Goal: Task Accomplishment & Management: Manage account settings

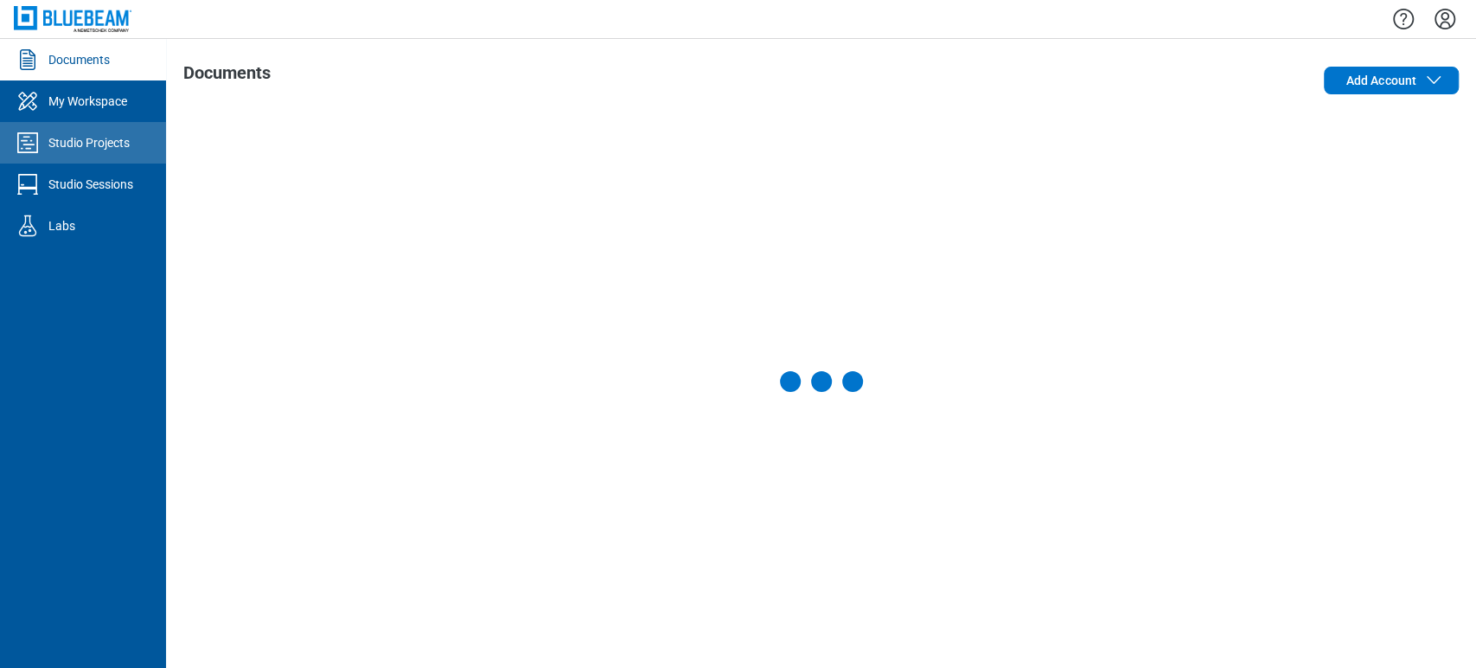
click at [22, 148] on icon "Studio Projects" at bounding box center [28, 143] width 28 height 28
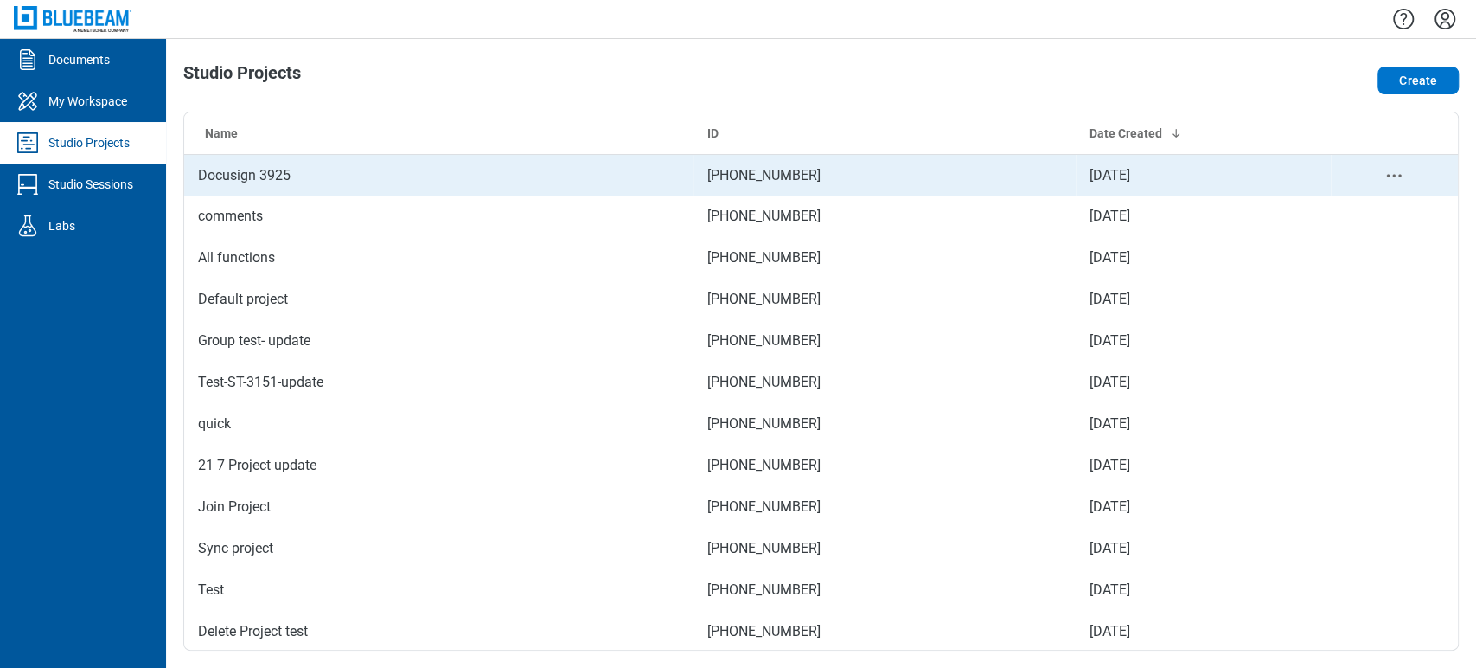
click at [533, 180] on td "Docusign 3925" at bounding box center [438, 175] width 509 height 42
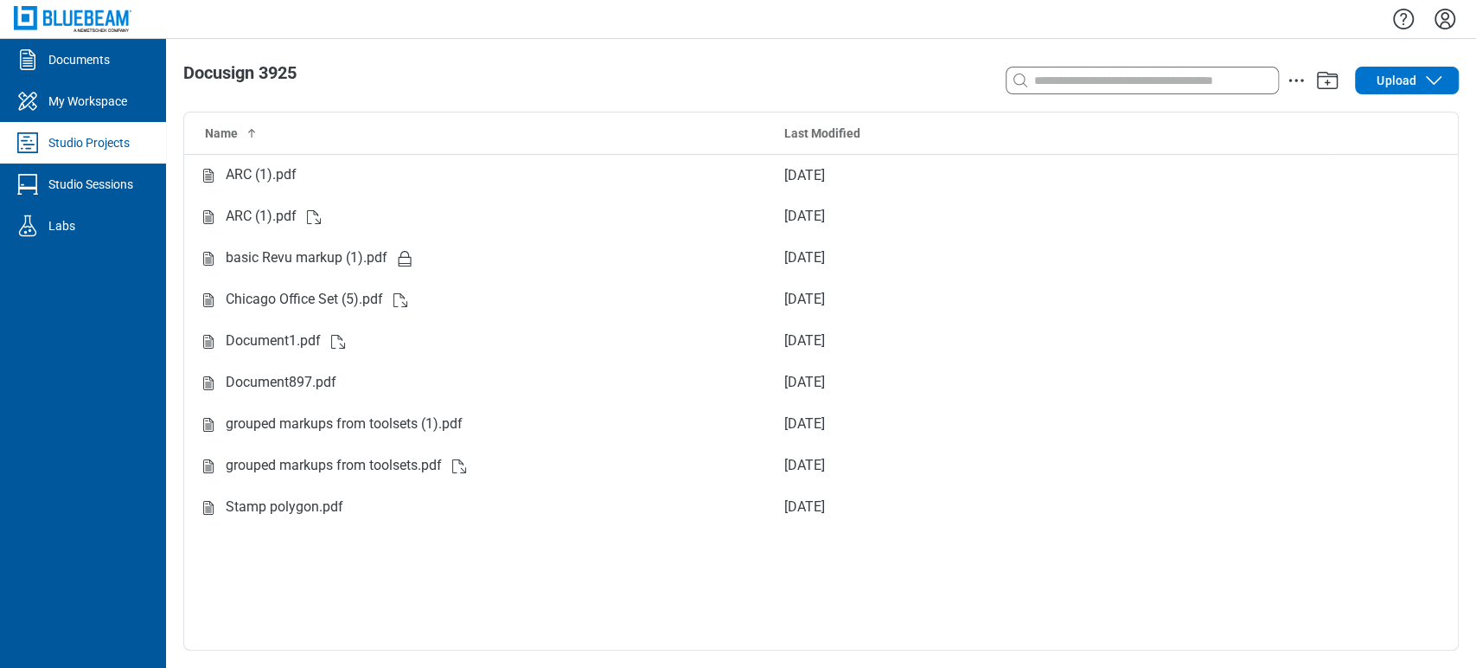
click at [64, 134] on div "Studio Projects" at bounding box center [88, 142] width 81 height 17
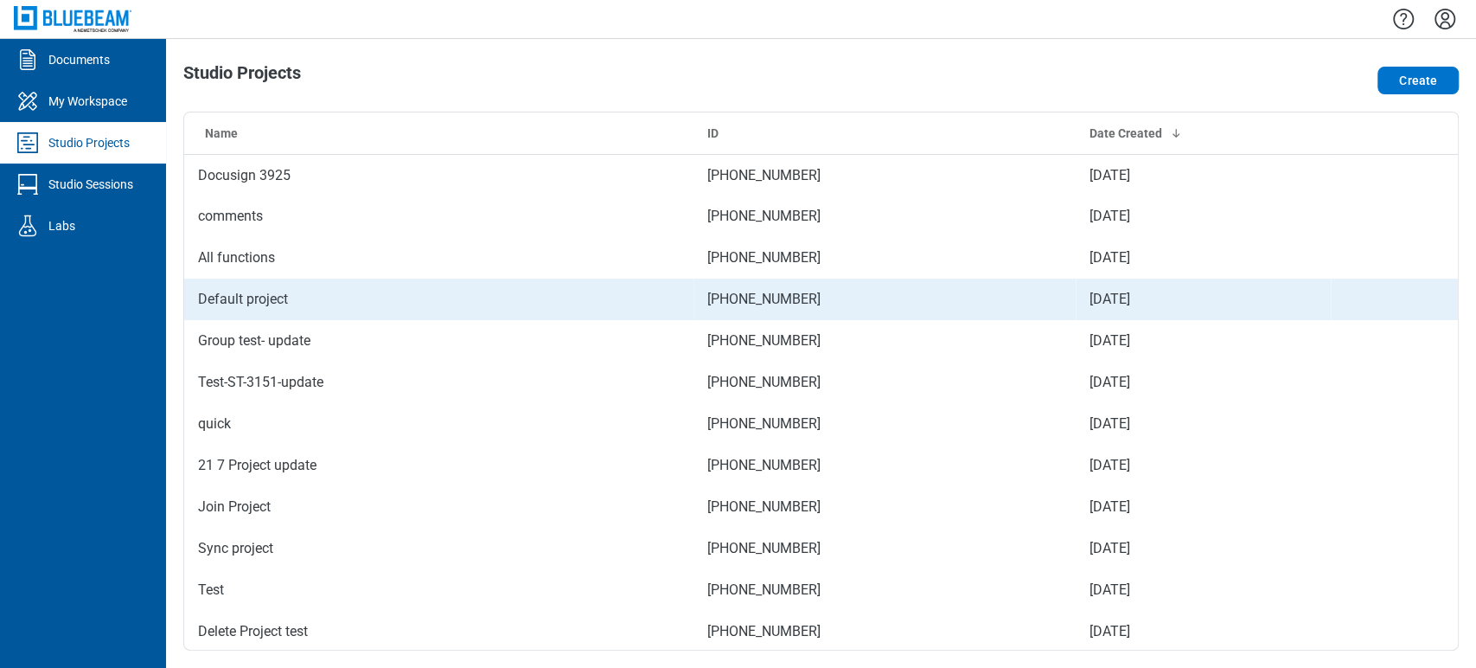
click at [226, 302] on td "Default project" at bounding box center [438, 299] width 509 height 42
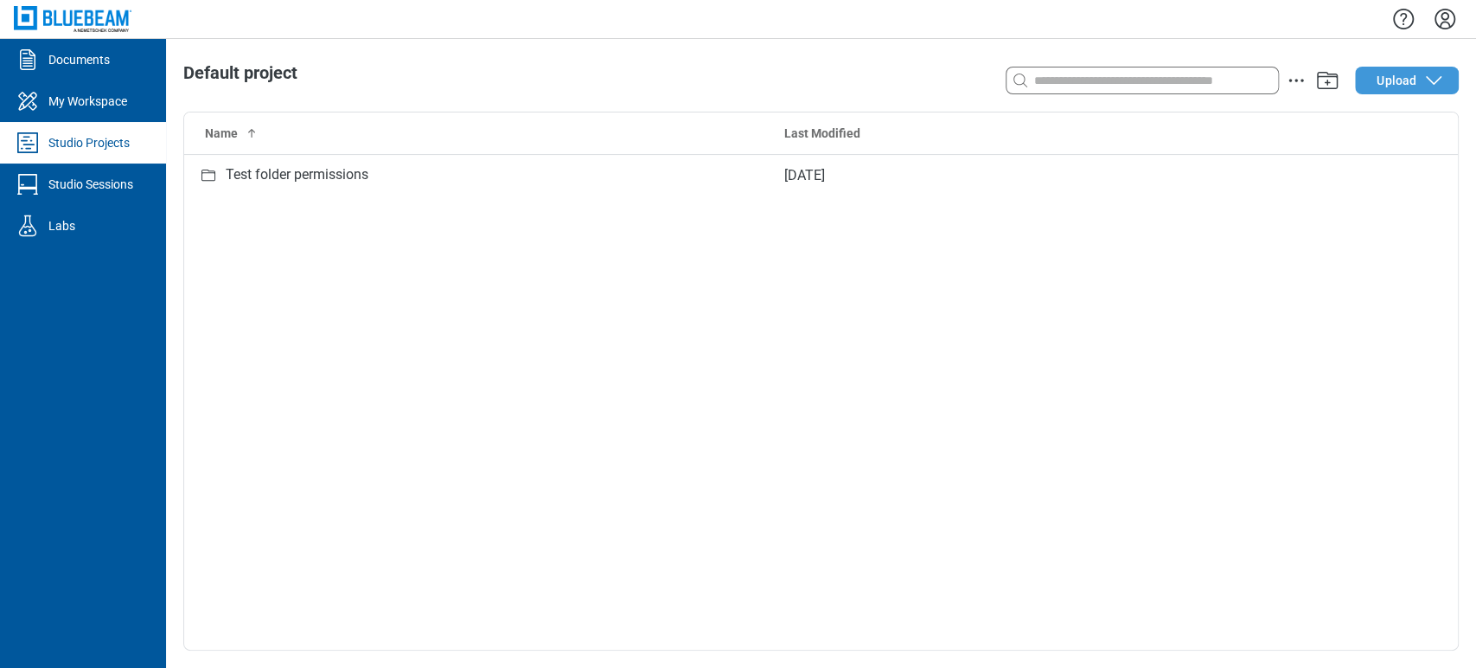
click at [1390, 74] on span "Upload" at bounding box center [1397, 80] width 40 height 17
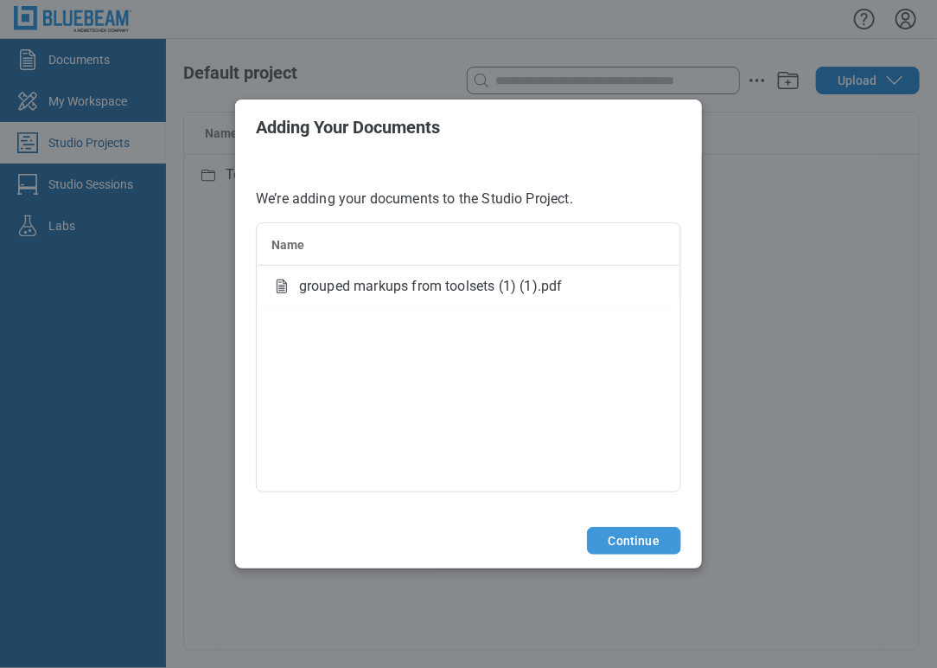
click at [653, 540] on button "Continue" at bounding box center [634, 541] width 94 height 28
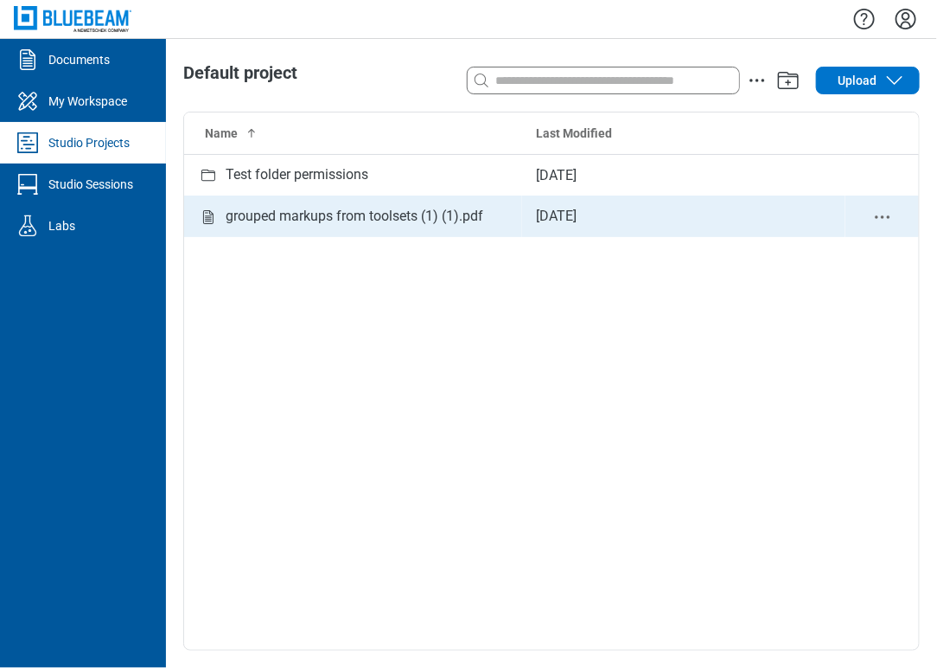
click at [374, 212] on div "grouped markups from toolsets (1) (1).pdf" at bounding box center [355, 217] width 258 height 22
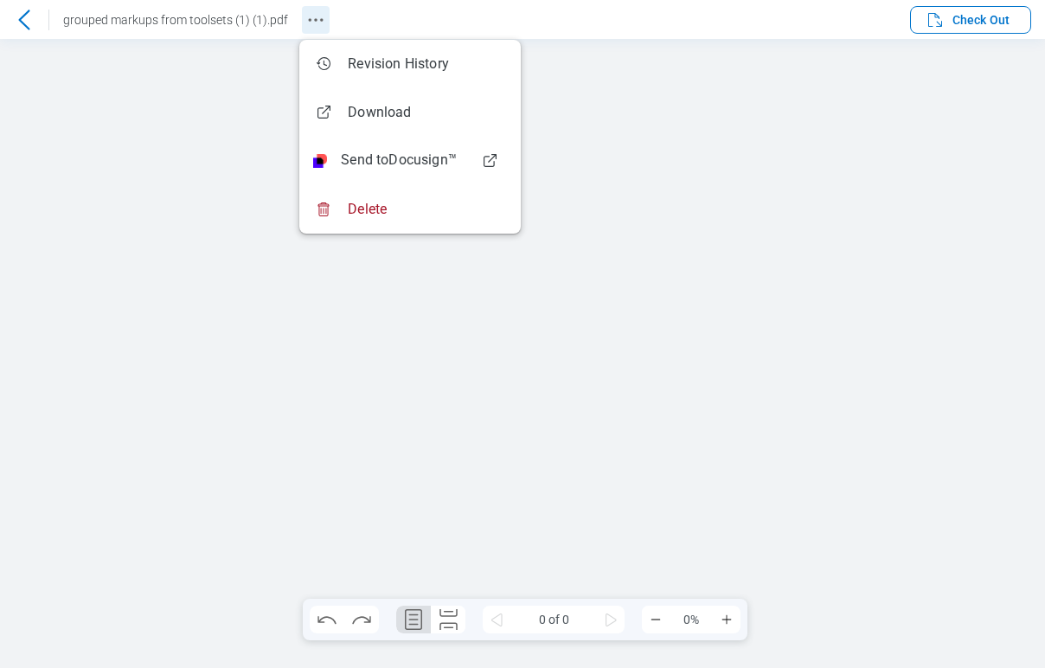
click at [316, 17] on icon "Revision History" at bounding box center [315, 20] width 21 height 21
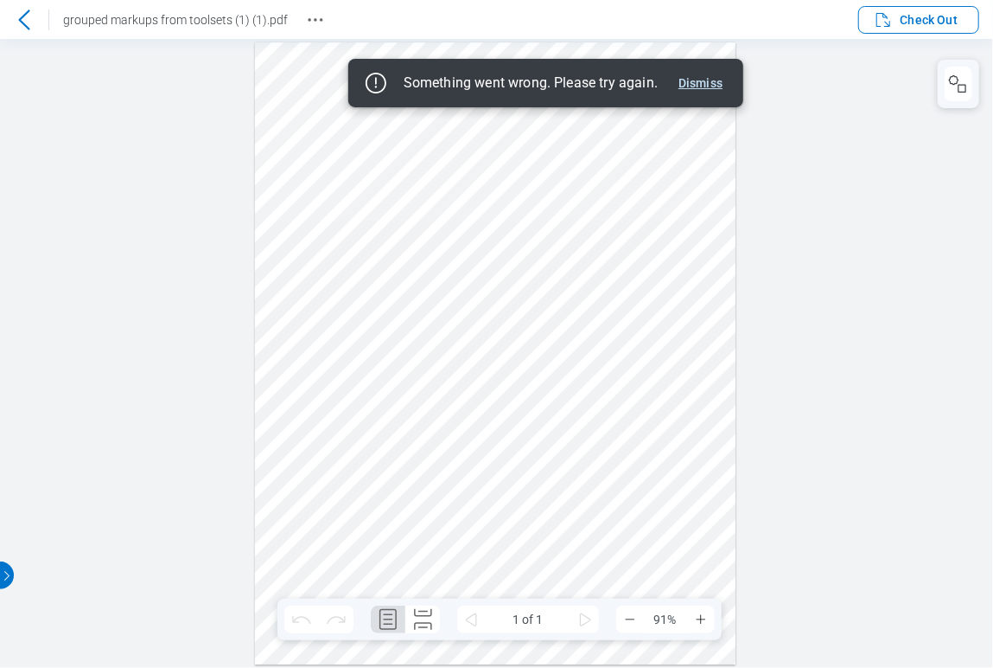
click at [689, 81] on button "Dismiss" at bounding box center [701, 83] width 58 height 21
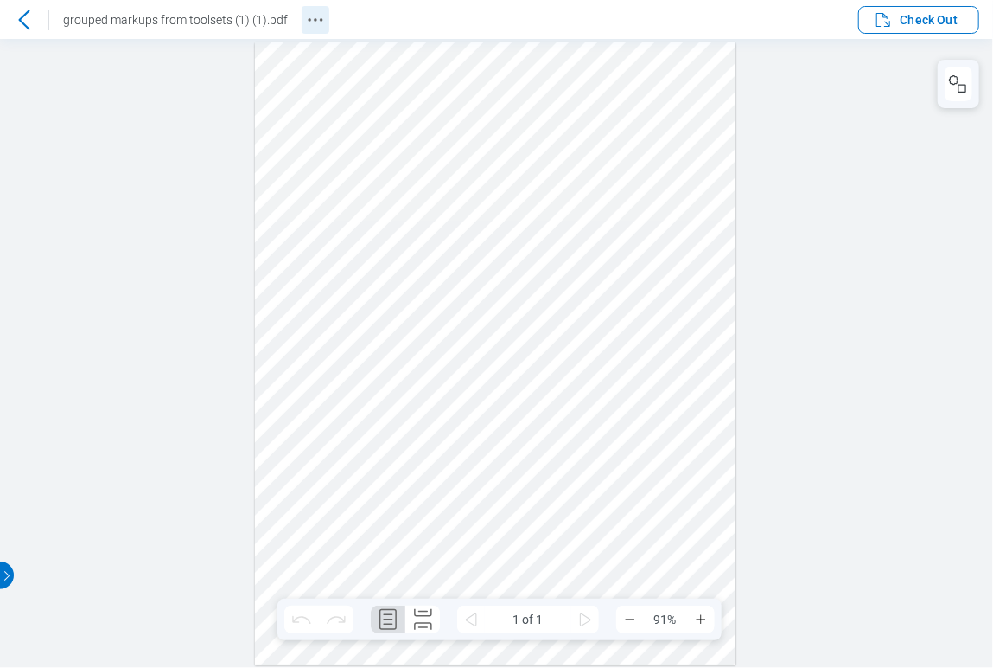
click at [314, 16] on icon "Revision History" at bounding box center [315, 20] width 21 height 21
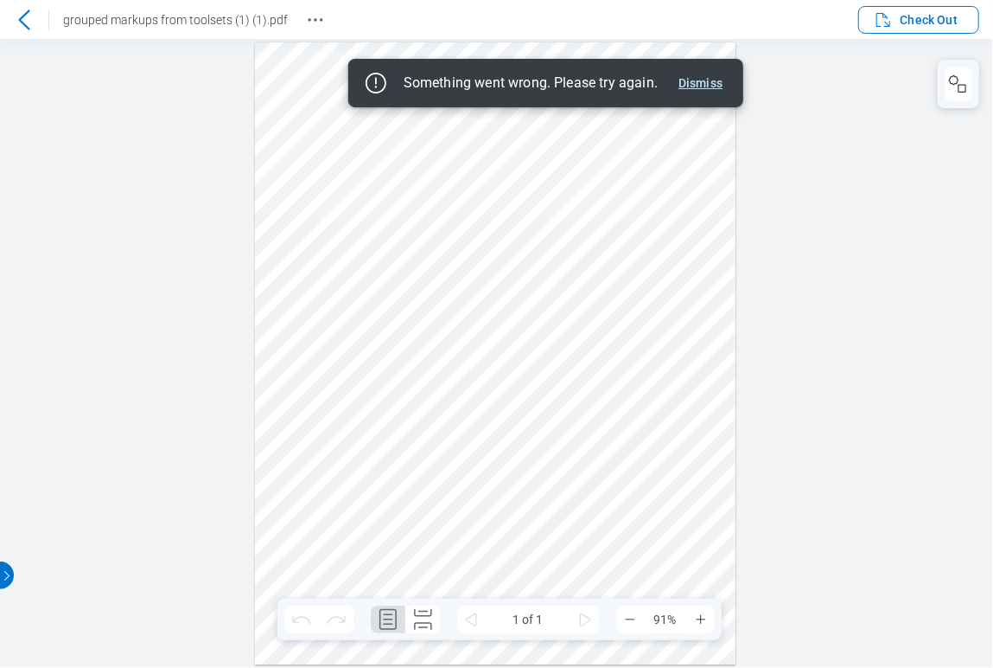
click at [719, 74] on button "Dismiss" at bounding box center [701, 83] width 58 height 21
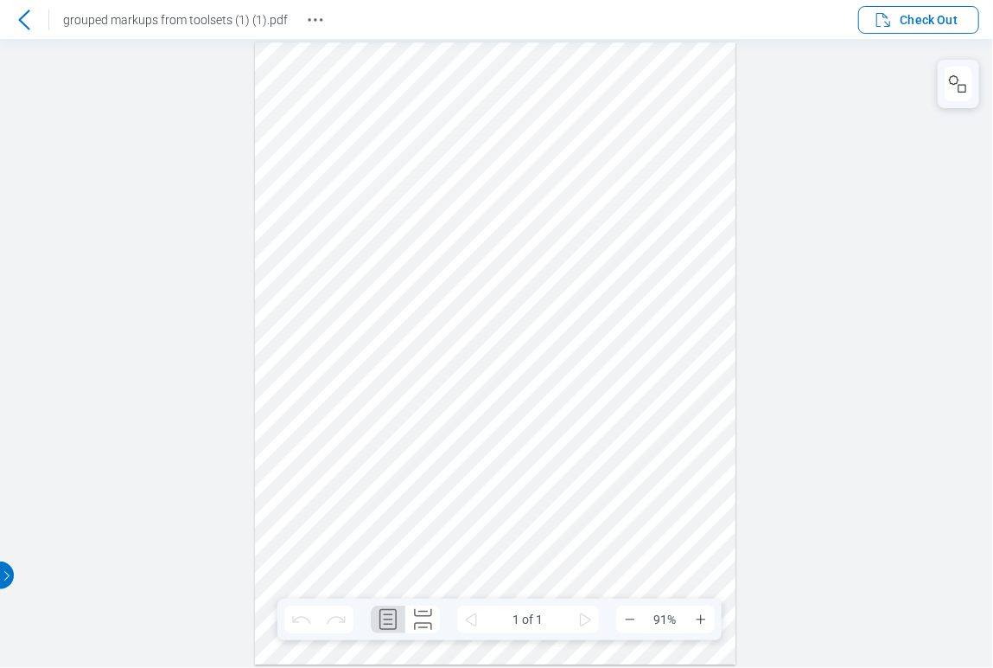
click at [936, 3] on header "grouped markups from toolsets (1) (1).pdf Check Out" at bounding box center [496, 19] width 993 height 39
click at [926, 24] on span "Check Out" at bounding box center [929, 19] width 57 height 17
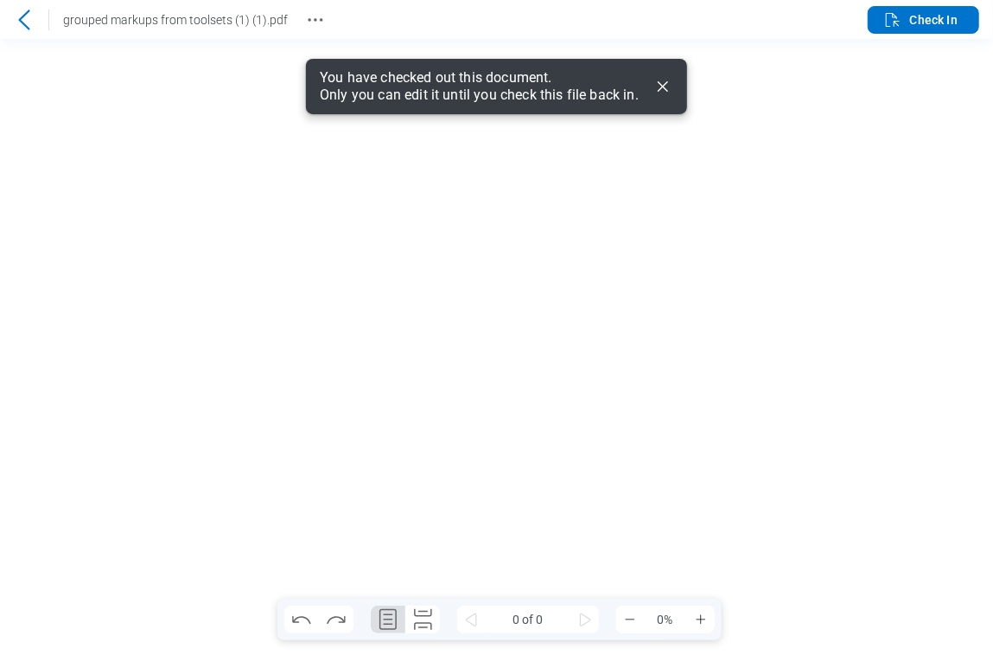
click at [657, 82] on icon "Dismiss" at bounding box center [663, 86] width 21 height 21
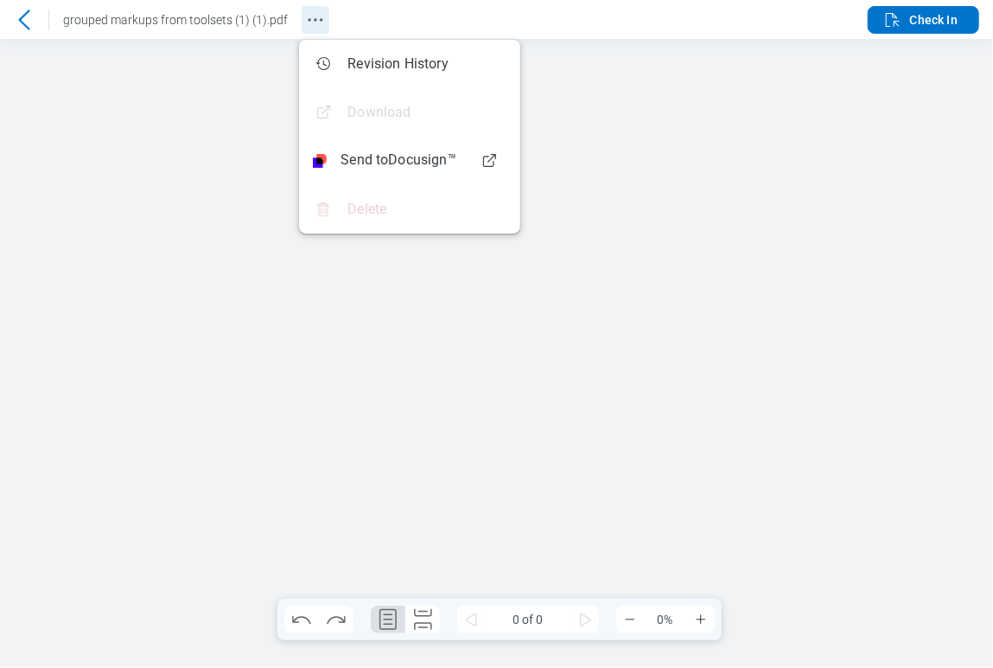
click at [305, 19] on icon "Revision History" at bounding box center [315, 20] width 21 height 21
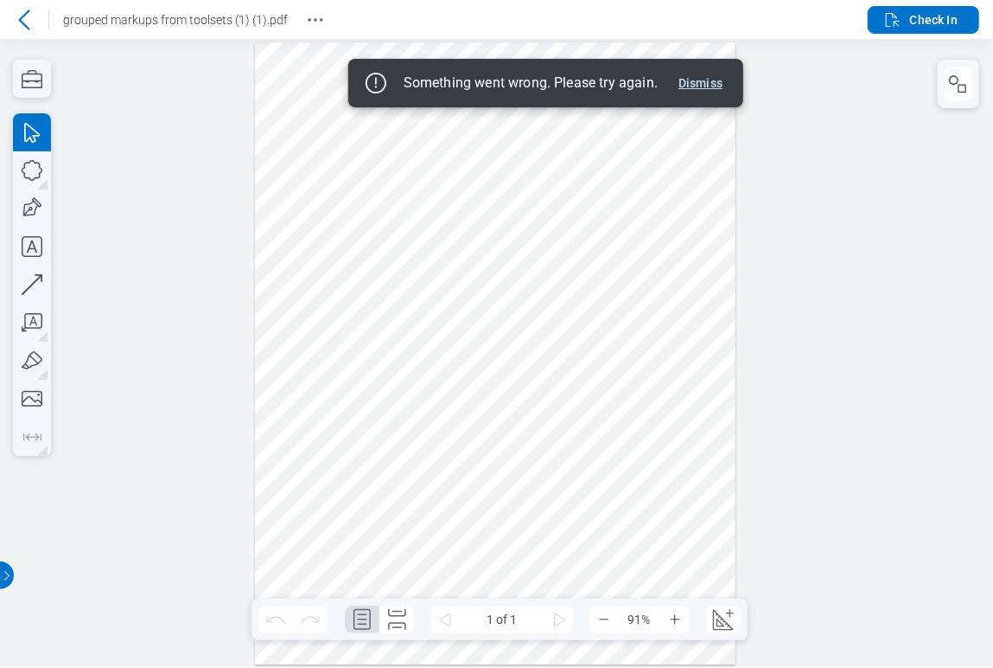
click at [699, 80] on button "Dismiss" at bounding box center [701, 83] width 58 height 21
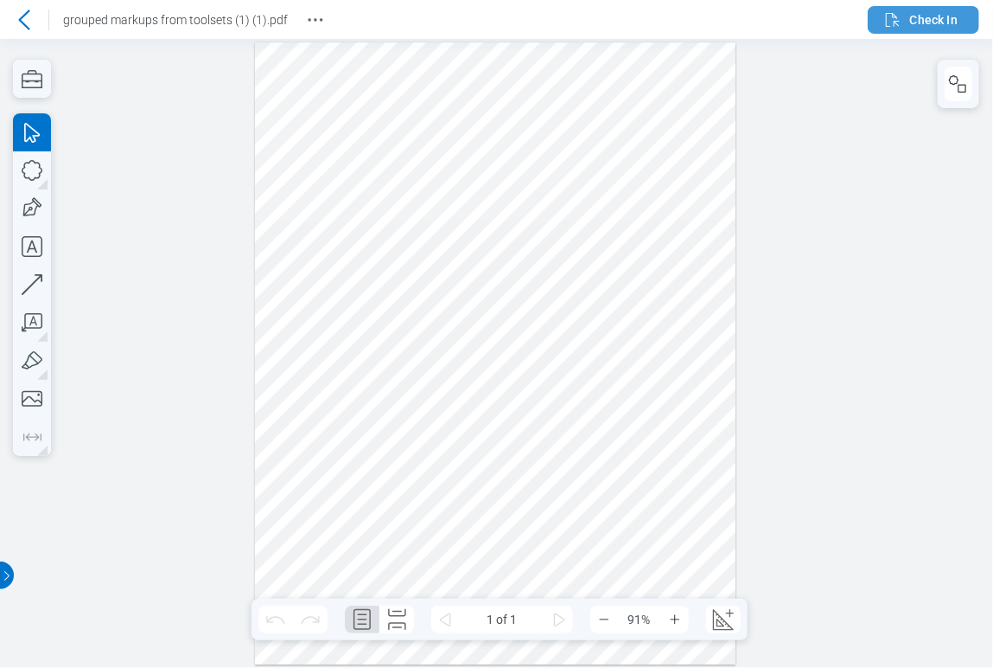
click at [948, 13] on span "Check In" at bounding box center [934, 19] width 48 height 17
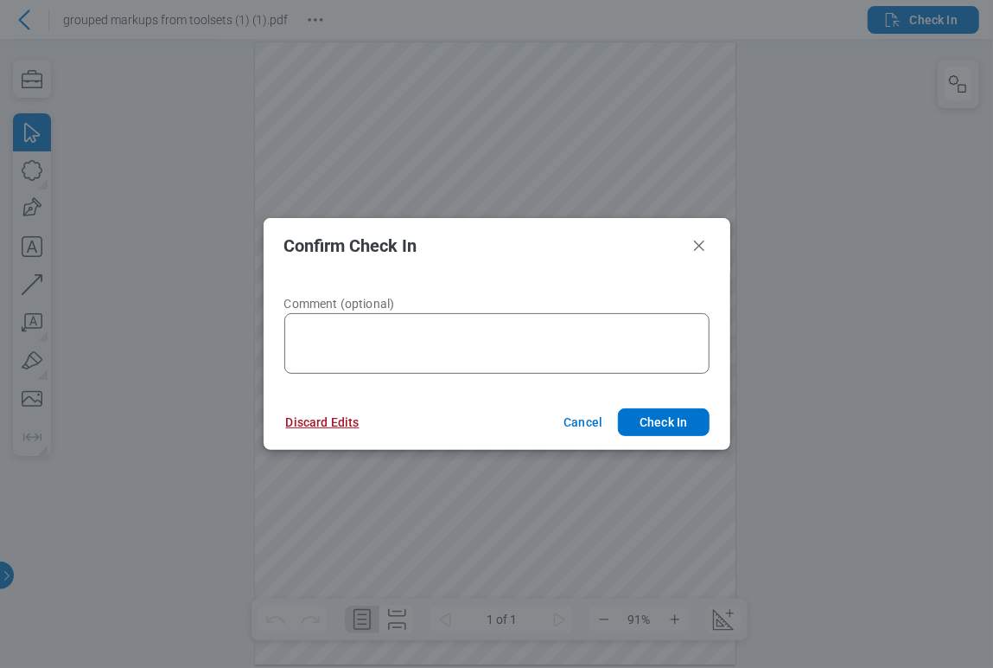
click at [304, 417] on button "Discard Edits" at bounding box center [322, 422] width 115 height 28
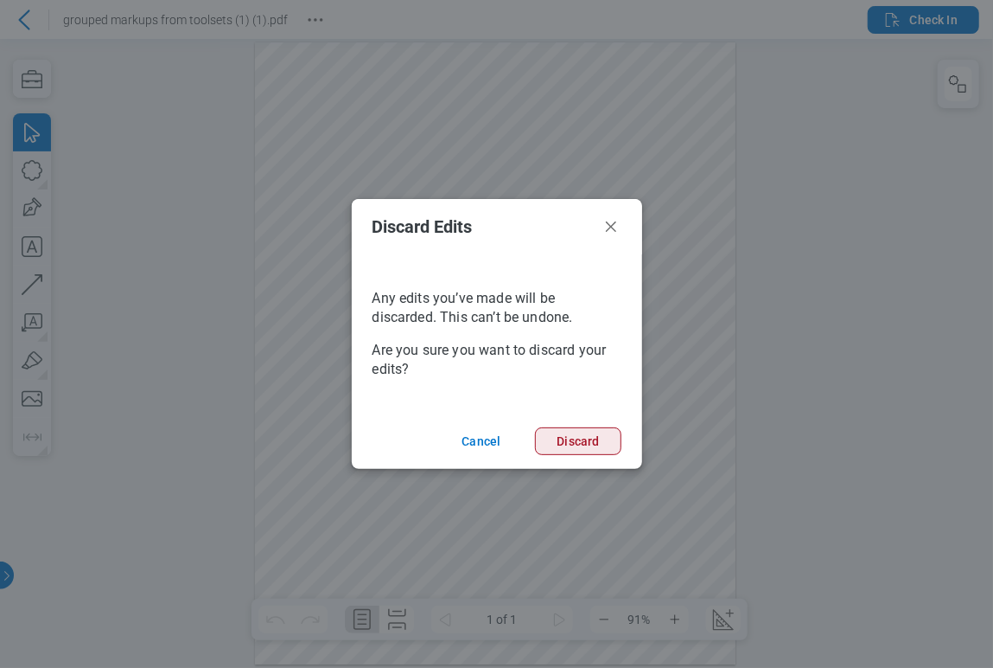
click at [590, 435] on button "Discard" at bounding box center [578, 441] width 86 height 28
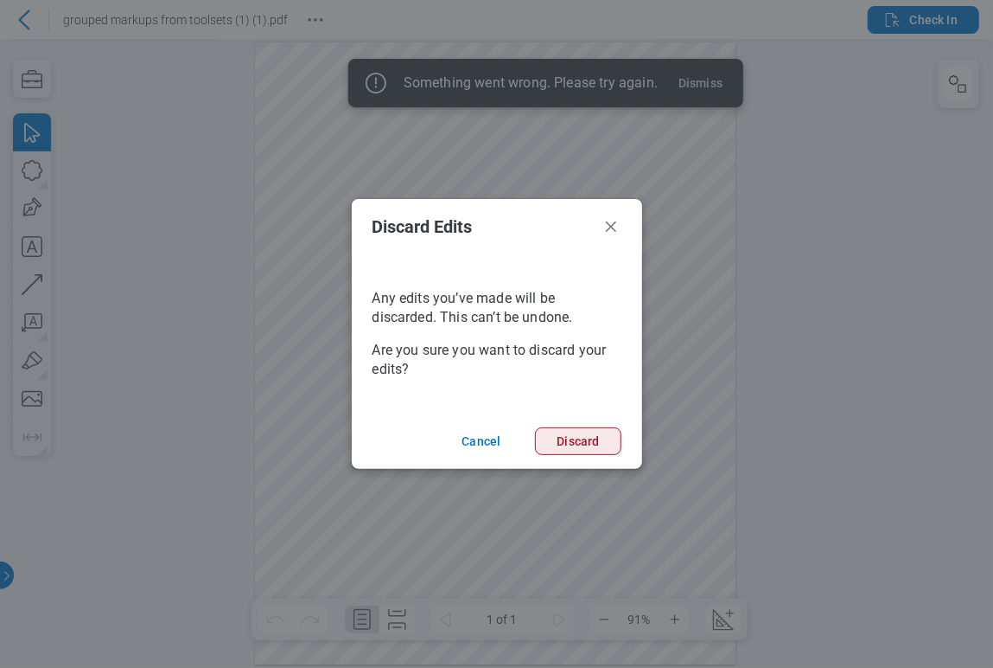
click at [578, 435] on button "Discard" at bounding box center [578, 441] width 86 height 28
click at [578, 431] on button "Discard" at bounding box center [578, 441] width 86 height 28
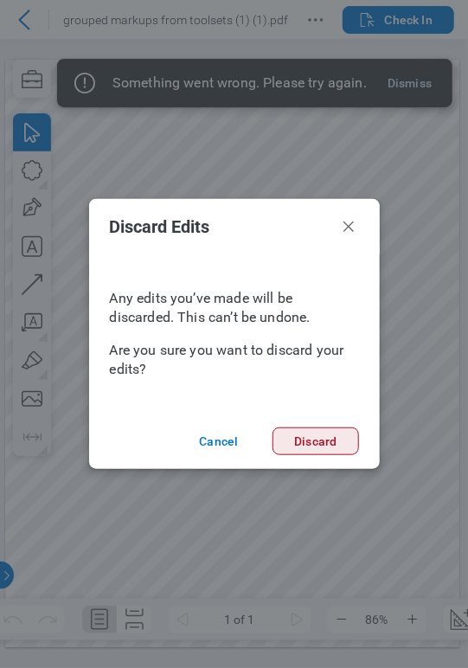
drag, startPoint x: 230, startPoint y: 441, endPoint x: 288, endPoint y: 441, distance: 57.9
click at [288, 441] on footer "Cancel Discard" at bounding box center [234, 440] width 291 height 55
click at [289, 441] on button "Discard" at bounding box center [315, 441] width 86 height 28
click at [349, 218] on icon "Close" at bounding box center [348, 226] width 21 height 21
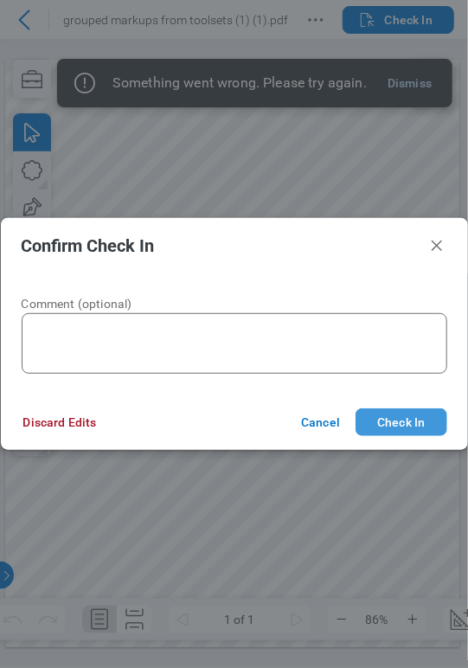
click at [408, 413] on button "Check In" at bounding box center [400, 422] width 91 height 28
click at [330, 431] on button "Cancel" at bounding box center [317, 422] width 75 height 28
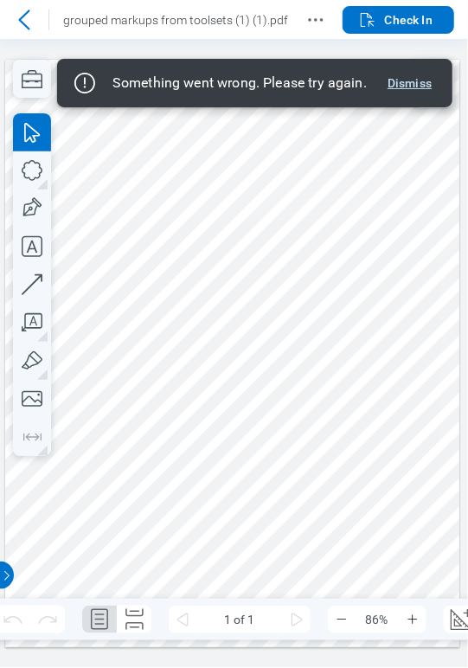
click at [406, 87] on button "Dismiss" at bounding box center [409, 83] width 58 height 21
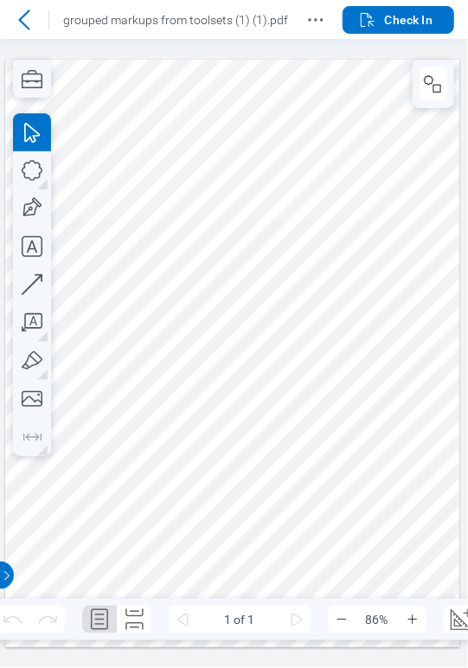
click at [17, 19] on icon at bounding box center [24, 20] width 21 height 21
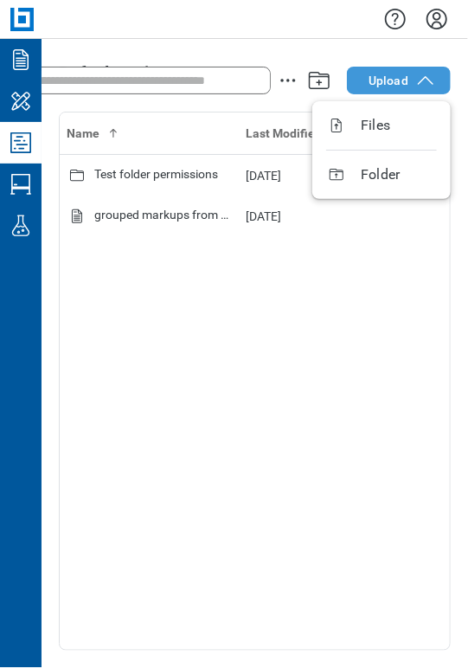
click at [408, 77] on button "Upload" at bounding box center [399, 81] width 104 height 28
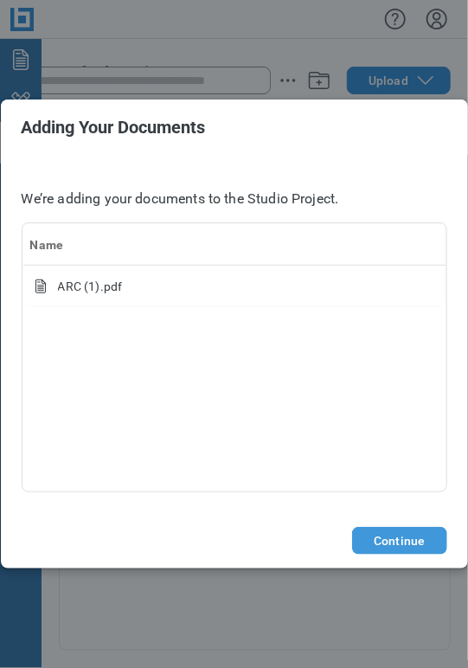
click at [419, 531] on button "Continue" at bounding box center [399, 541] width 94 height 28
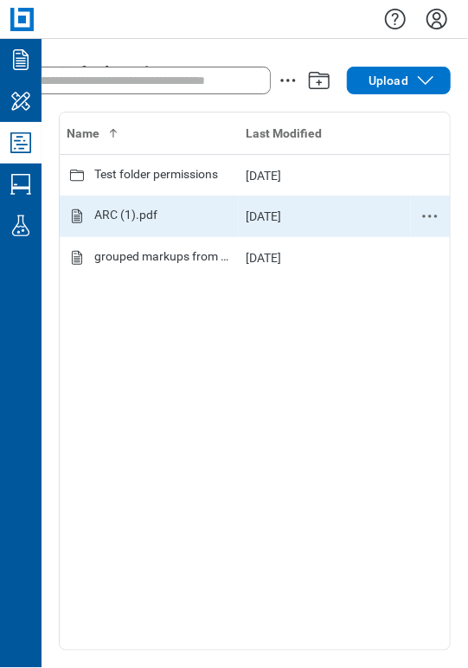
click at [137, 214] on div "ARC (1).pdf" at bounding box center [125, 216] width 63 height 21
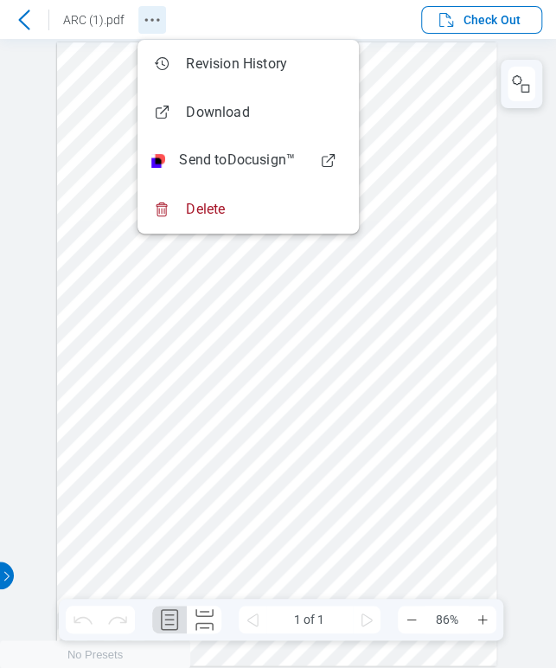
click at [150, 25] on icon "Revision History" at bounding box center [152, 20] width 21 height 21
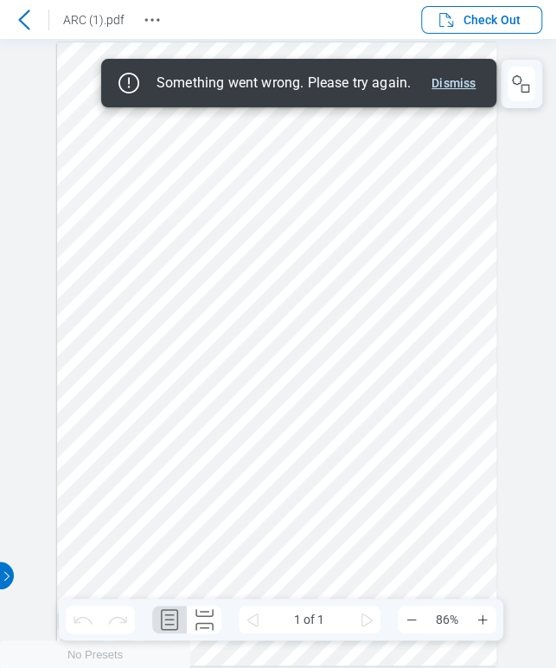
click at [459, 89] on button "Dismiss" at bounding box center [454, 83] width 58 height 21
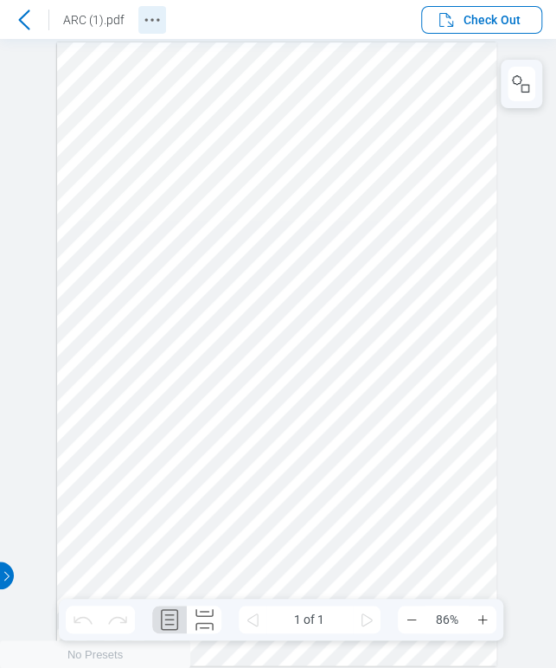
click at [138, 13] on button "Revision History" at bounding box center [152, 20] width 28 height 28
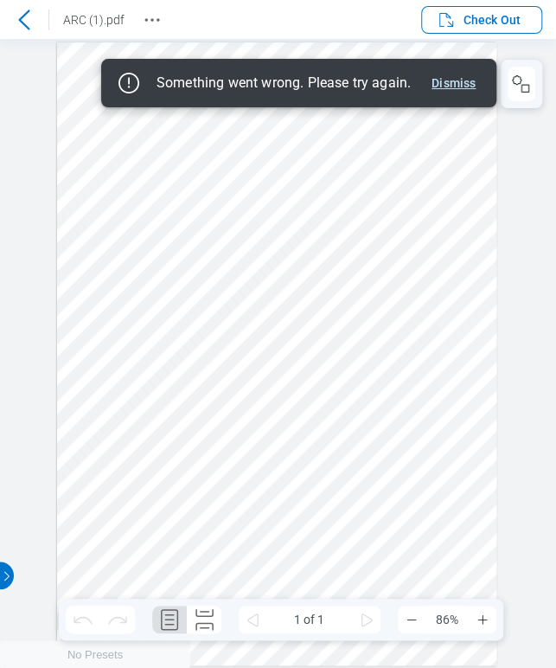
click at [457, 86] on button "Dismiss" at bounding box center [454, 83] width 58 height 21
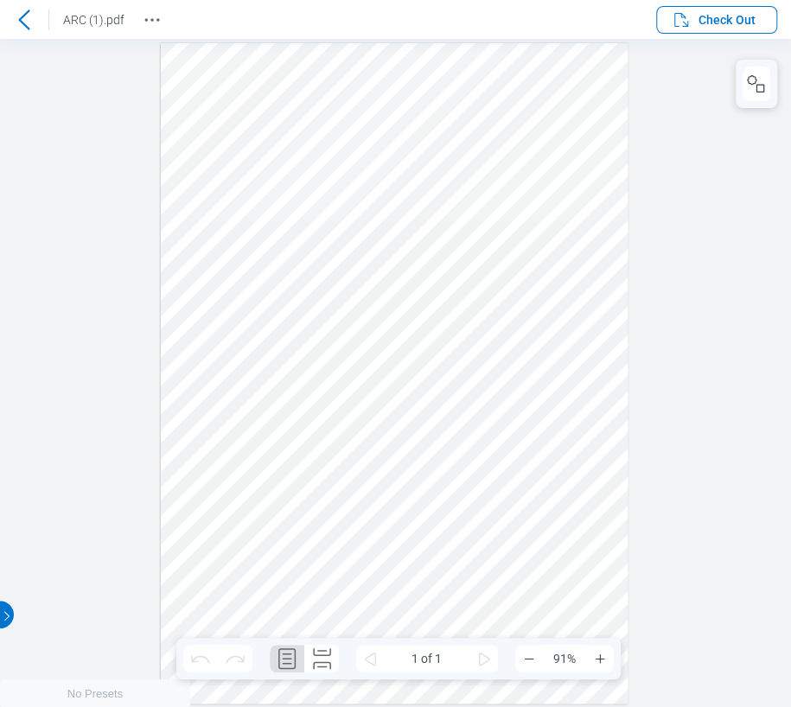
click at [31, 22] on icon at bounding box center [24, 20] width 21 height 21
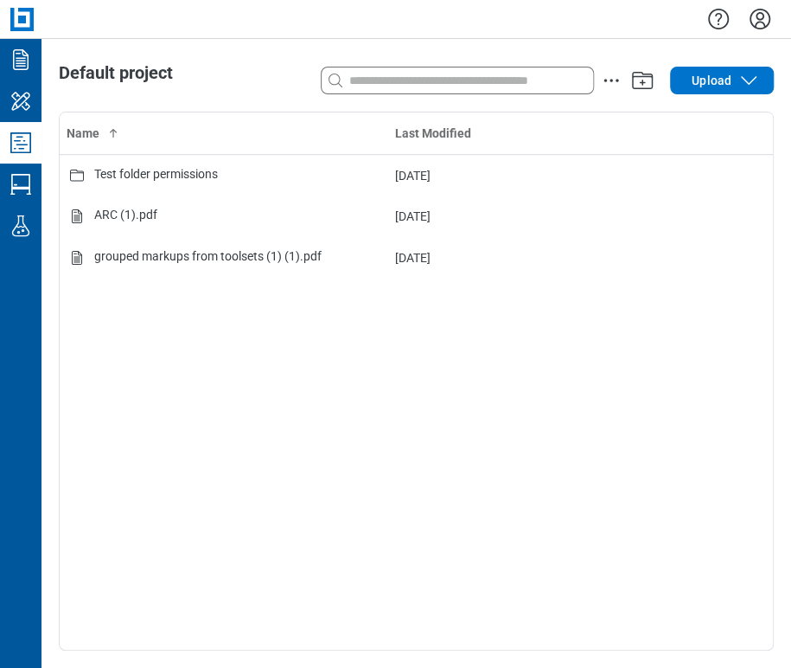
click at [672, 429] on div "Name Last Modified Test folder permissions [DATE] ARC (1).pdf [DATE] grouped ma…" at bounding box center [416, 380] width 713 height 537
click at [105, 413] on div "Name Last Modified Test folder permissions [DATE] ARC (1).pdf [DATE] grouped ma…" at bounding box center [416, 380] width 713 height 537
click at [19, 185] on icon "Studio Sessions" at bounding box center [21, 184] width 28 height 28
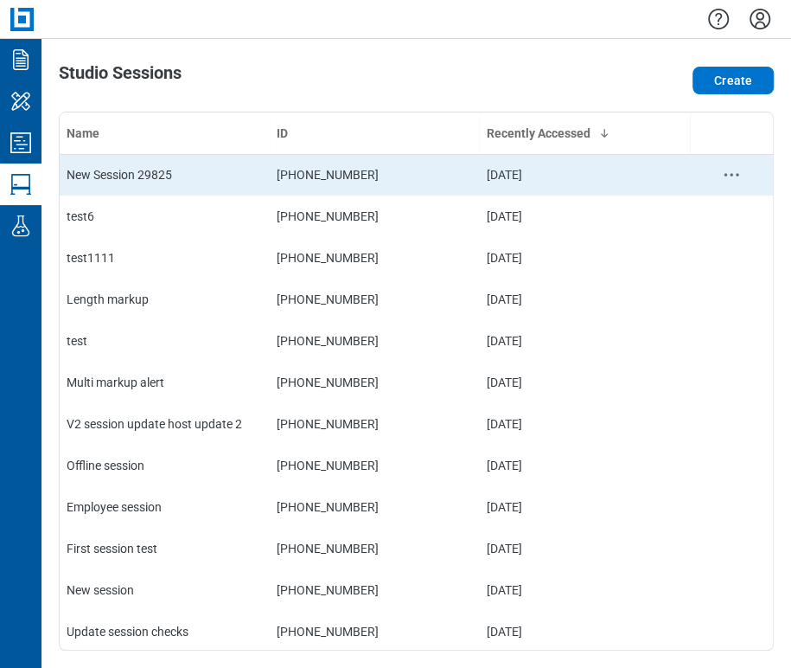
click at [315, 169] on td "[PHONE_NUMBER]" at bounding box center [375, 175] width 210 height 42
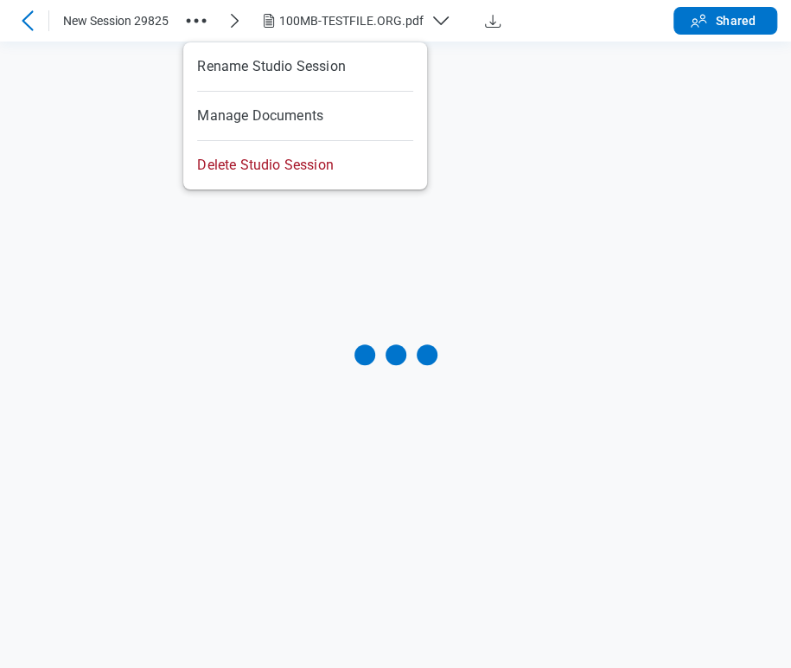
click at [194, 22] on icon "button" at bounding box center [196, 21] width 28 height 28
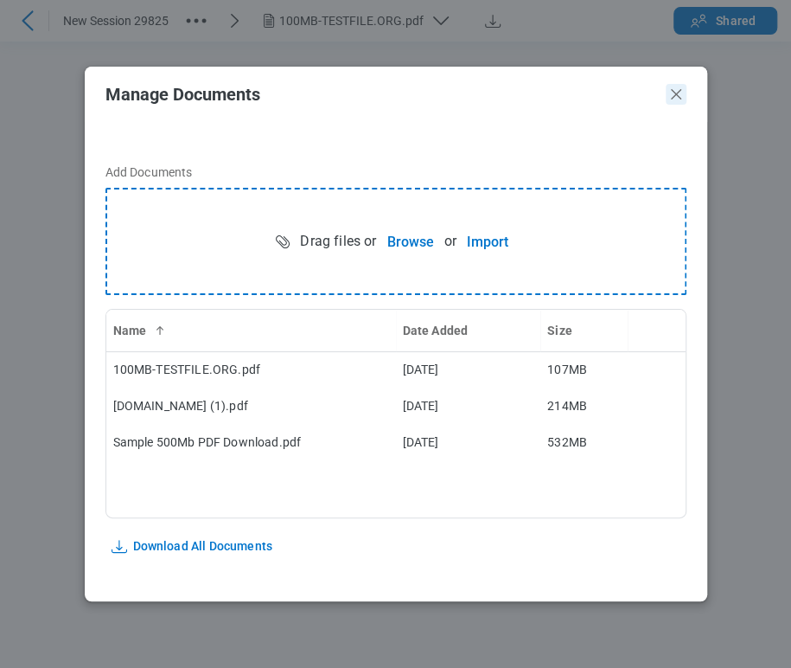
click at [680, 87] on icon "Close" at bounding box center [676, 94] width 21 height 21
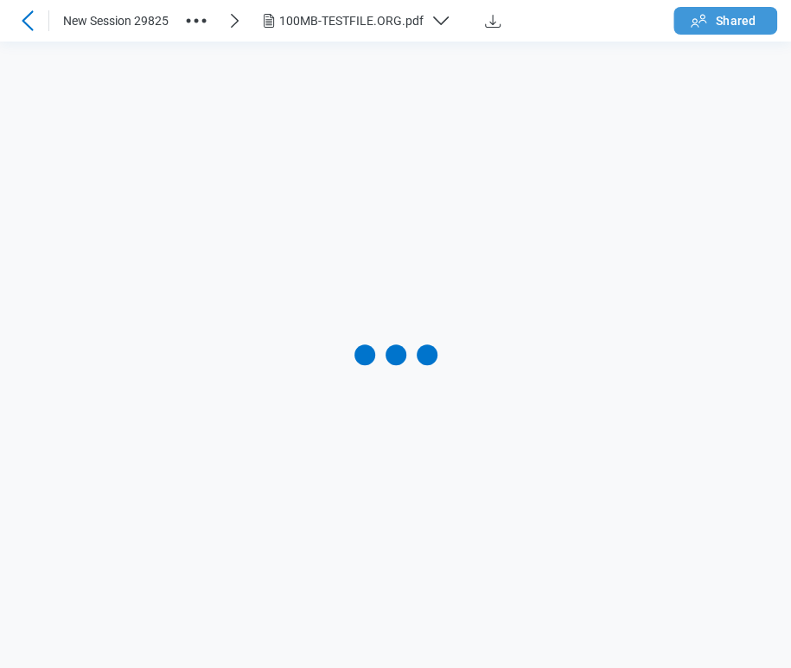
click at [725, 19] on span "Shared" at bounding box center [736, 20] width 40 height 17
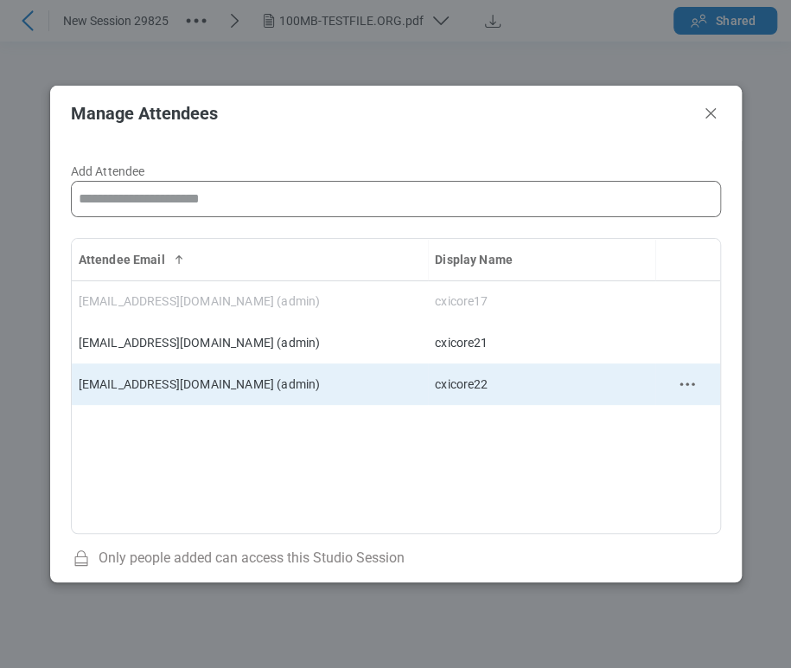
click at [689, 379] on icon "context-menu" at bounding box center [687, 384] width 21 height 21
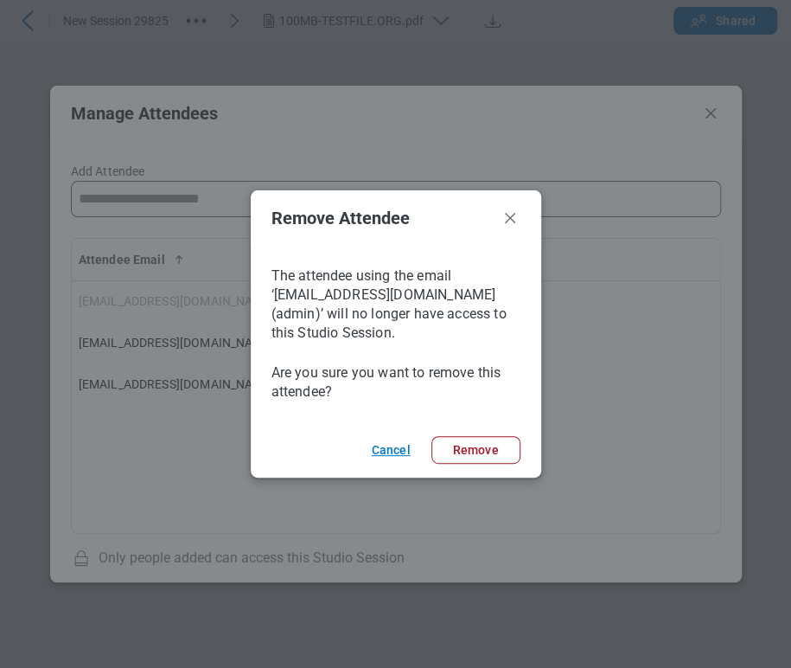
click at [392, 444] on button "Cancel" at bounding box center [391, 450] width 80 height 28
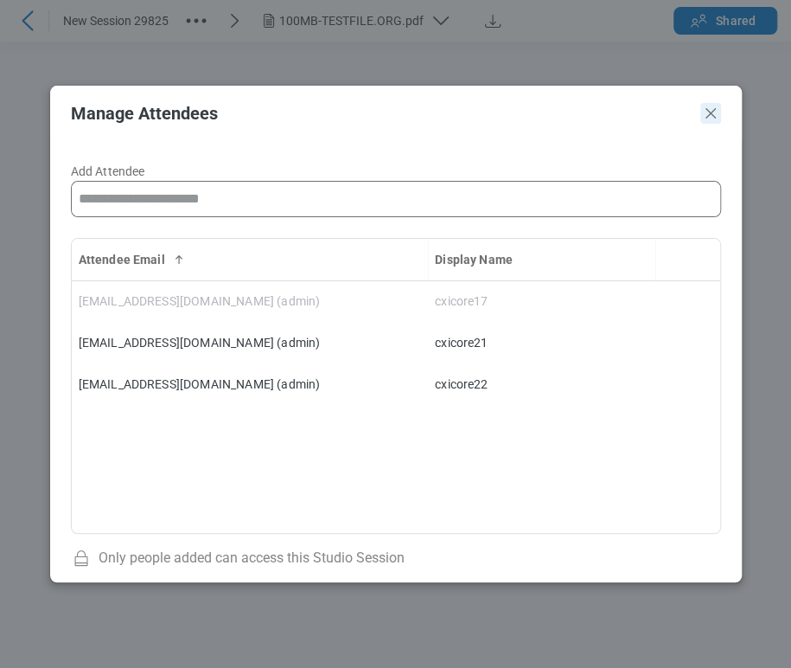
click at [712, 121] on icon "Close" at bounding box center [710, 113] width 21 height 21
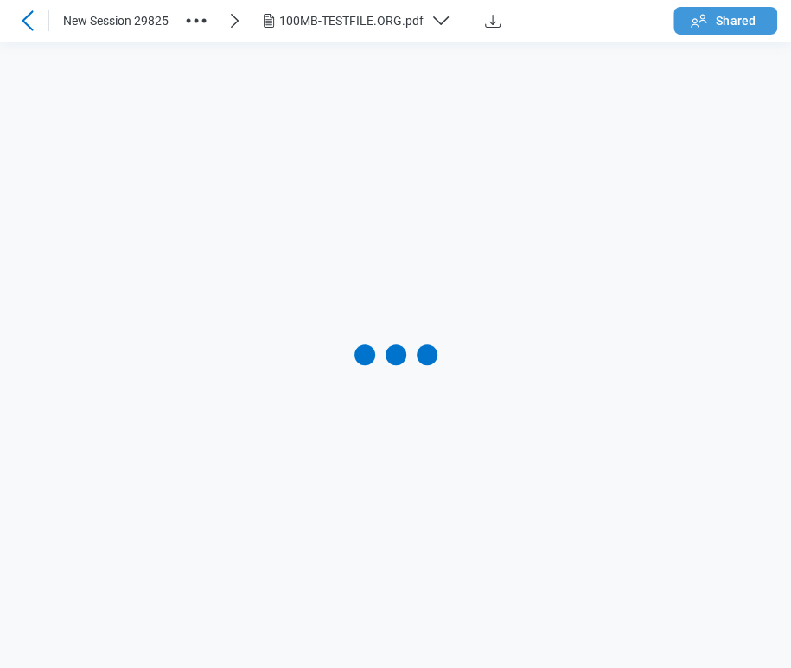
click at [718, 18] on span "Shared" at bounding box center [736, 20] width 40 height 17
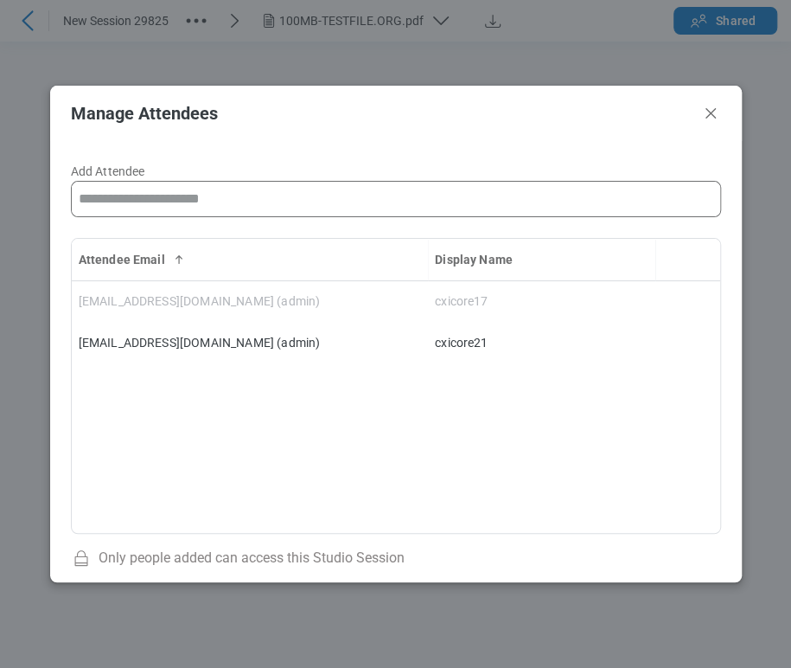
click at [702, 100] on header "Manage Attendees" at bounding box center [396, 113] width 692 height 55
click at [714, 110] on icon "Close" at bounding box center [710, 113] width 21 height 21
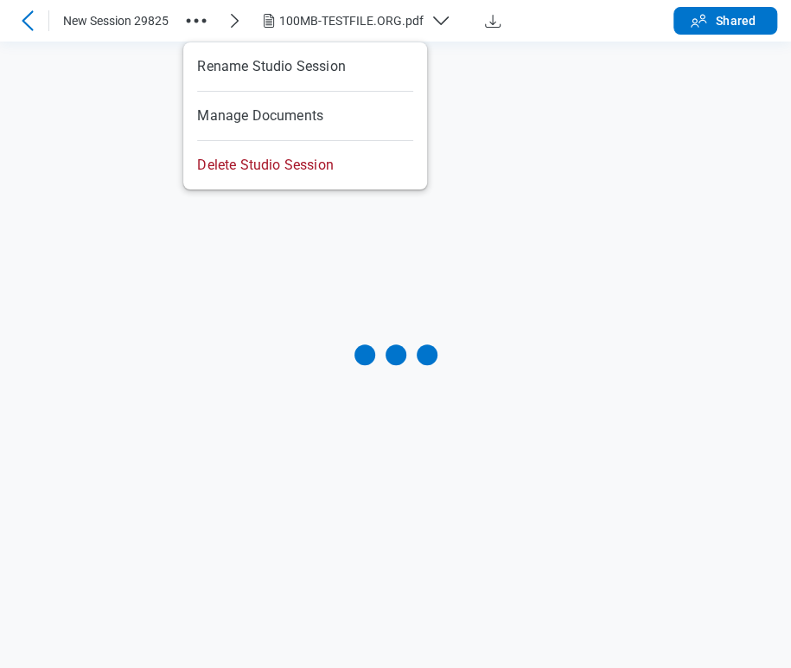
click at [198, 25] on icon "button" at bounding box center [196, 21] width 28 height 28
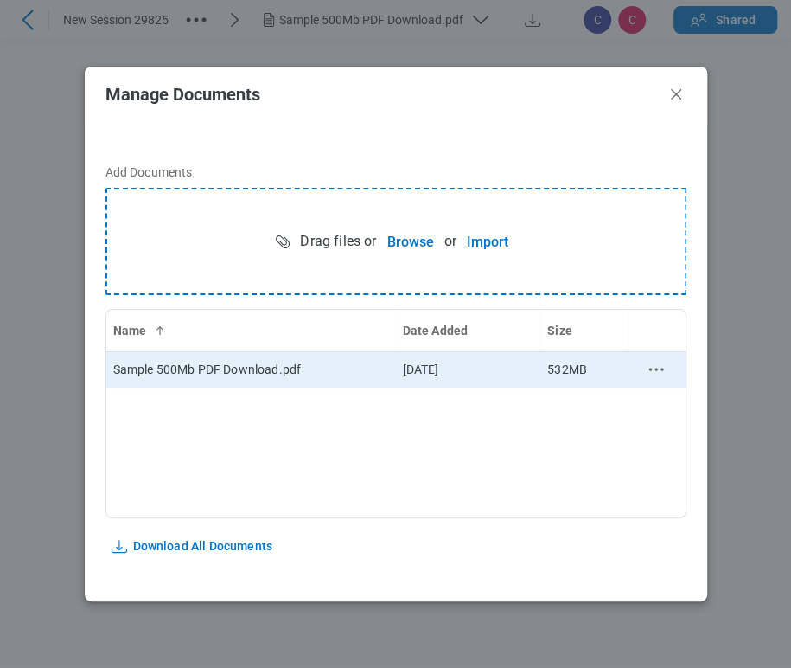
click at [637, 357] on td "bb-data-table" at bounding box center [657, 369] width 58 height 36
click at [646, 372] on icon "context-menu" at bounding box center [656, 369] width 21 height 21
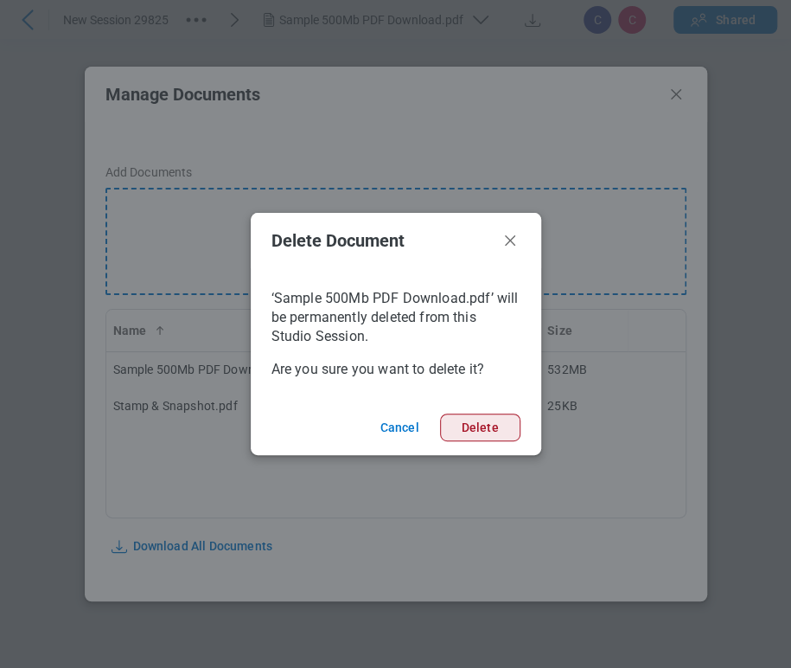
click at [498, 427] on button "Delete" at bounding box center [480, 427] width 80 height 28
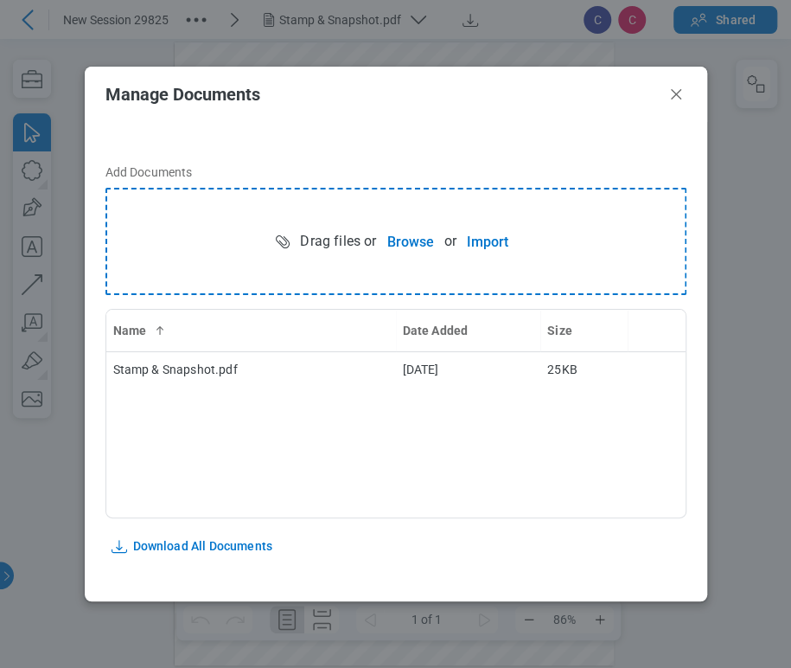
click at [670, 111] on header "Manage Documents" at bounding box center [396, 94] width 623 height 55
click at [678, 99] on icon "Close" at bounding box center [676, 94] width 21 height 21
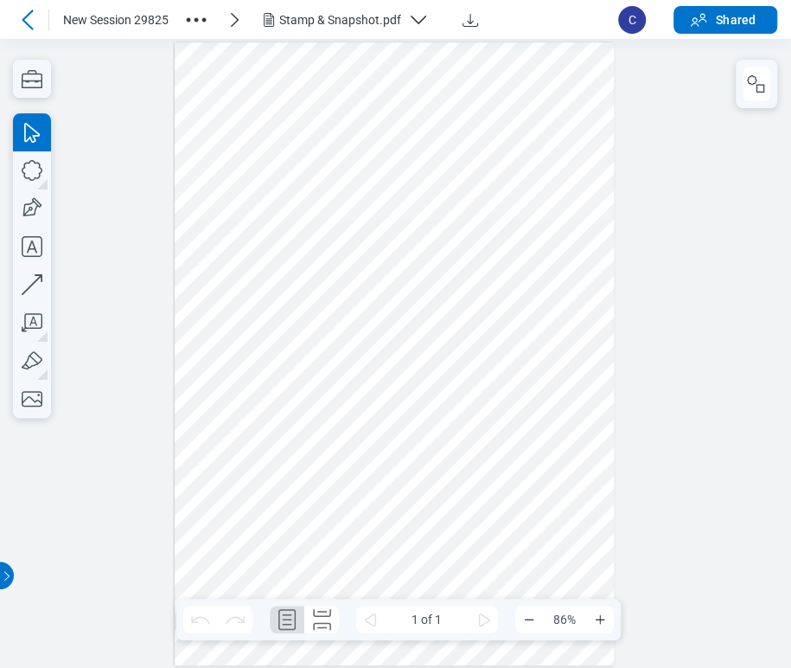
click at [26, 17] on icon at bounding box center [27, 20] width 21 height 21
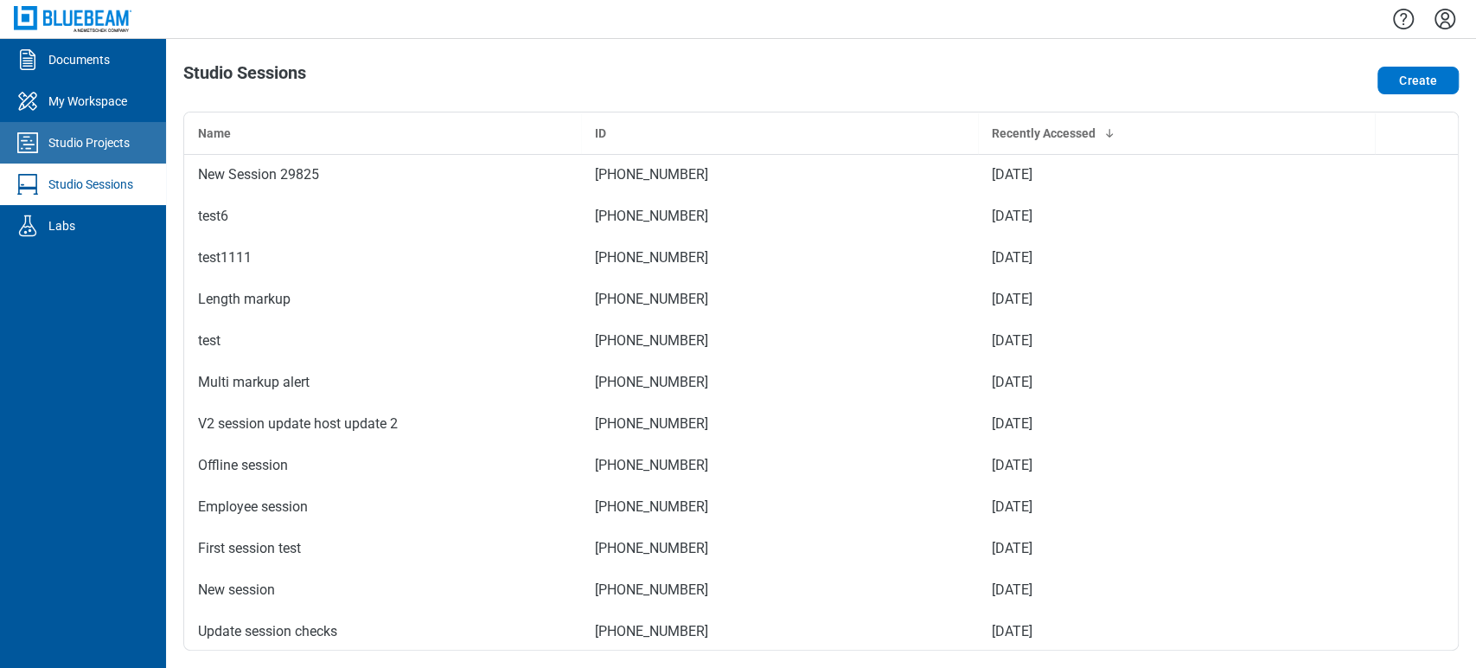
click at [138, 149] on link "Studio Projects" at bounding box center [83, 143] width 166 height 42
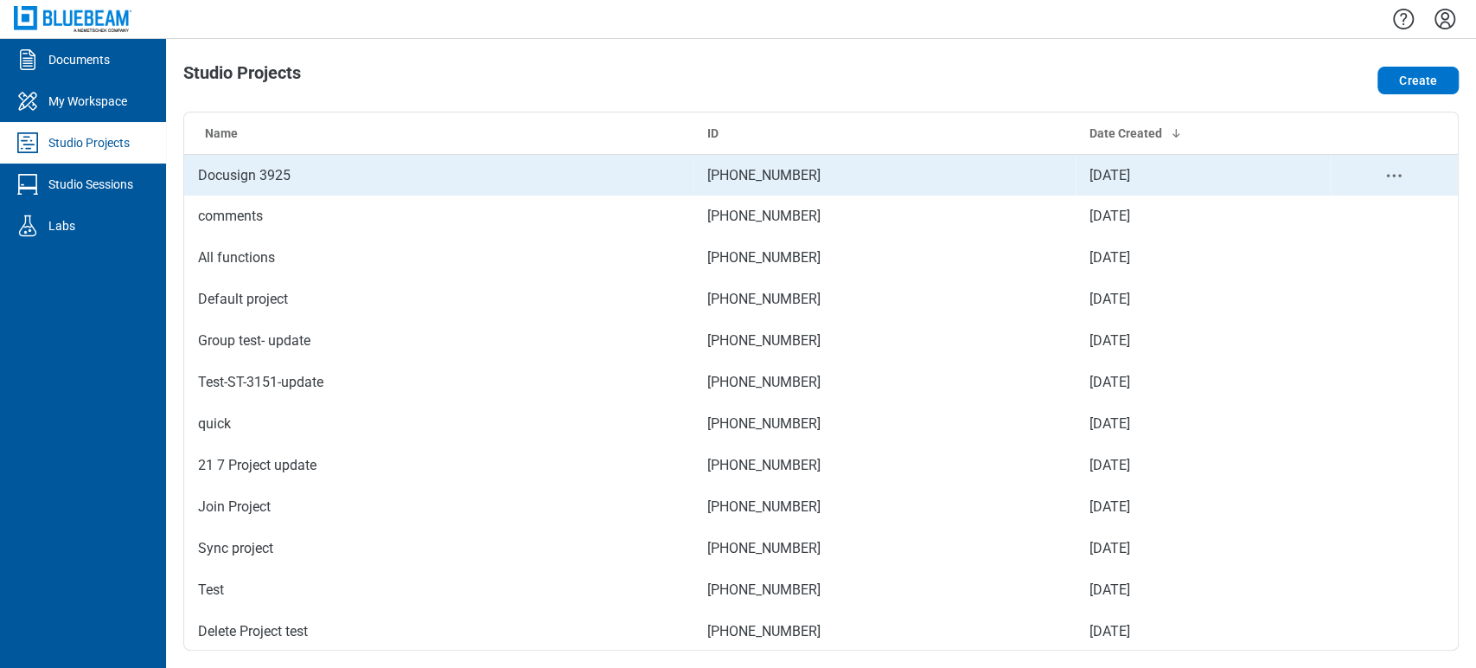
click at [323, 168] on td "Docusign 3925" at bounding box center [438, 175] width 509 height 42
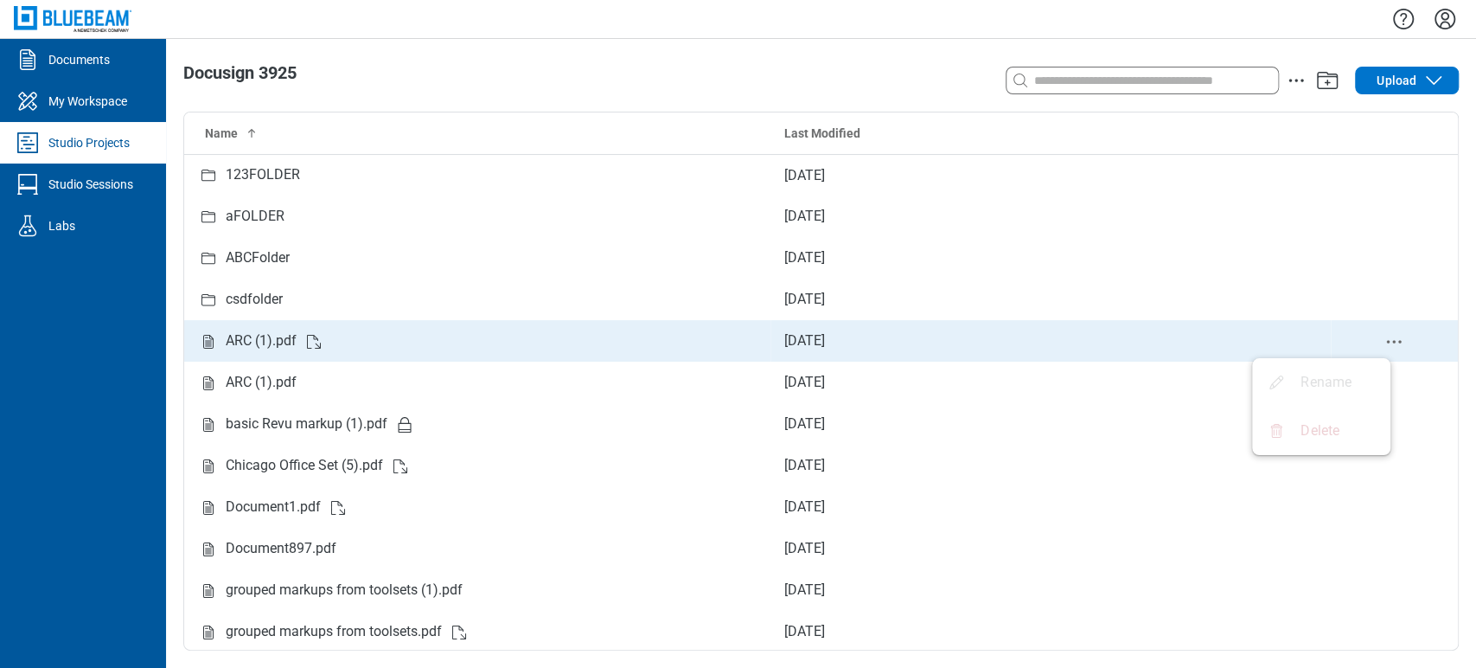
click at [1387, 335] on icon "delete-context-menu" at bounding box center [1393, 341] width 21 height 21
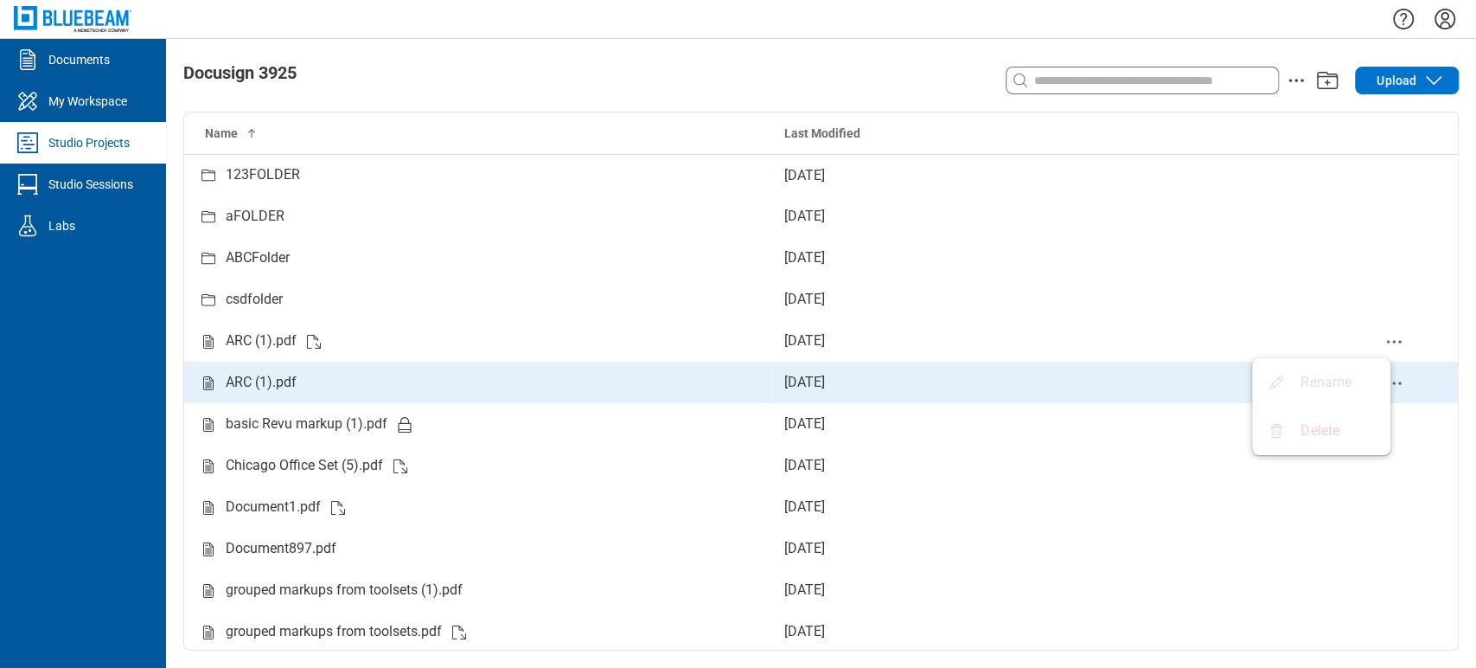
click at [1067, 387] on td "[DATE]" at bounding box center [1050, 382] width 560 height 42
click at [1383, 387] on icon "delete-context-menu" at bounding box center [1393, 383] width 21 height 21
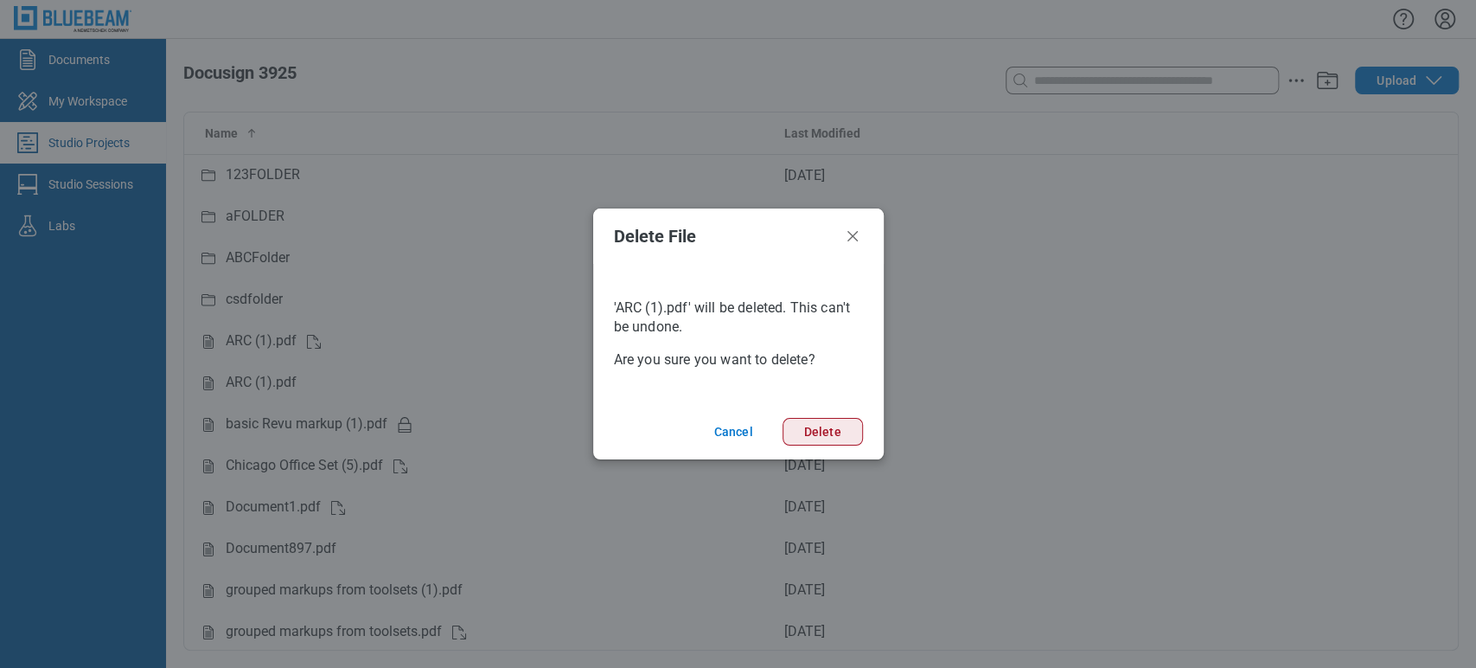
click at [809, 431] on button "Delete" at bounding box center [823, 432] width 80 height 28
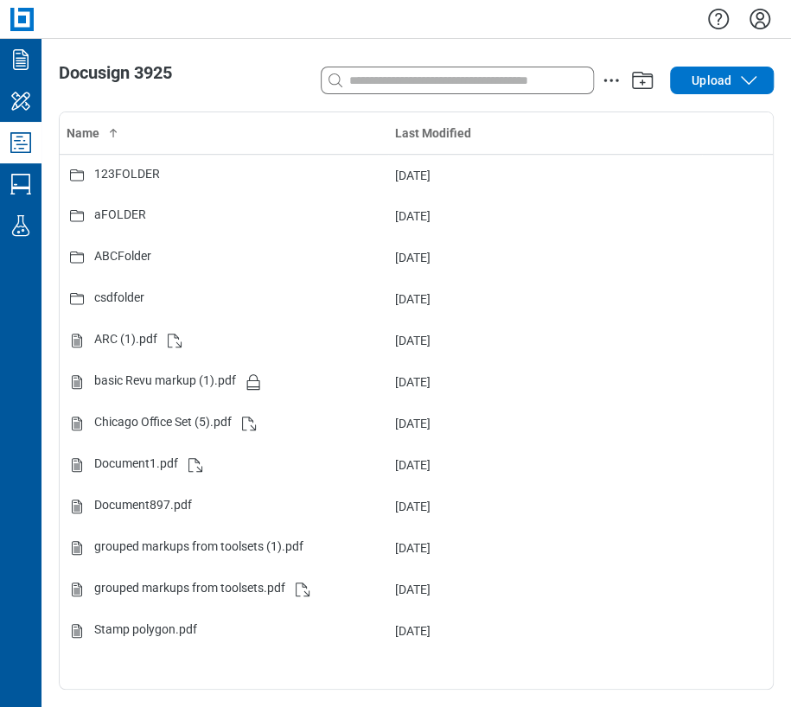
click at [532, 23] on div at bounding box center [417, 19] width 750 height 38
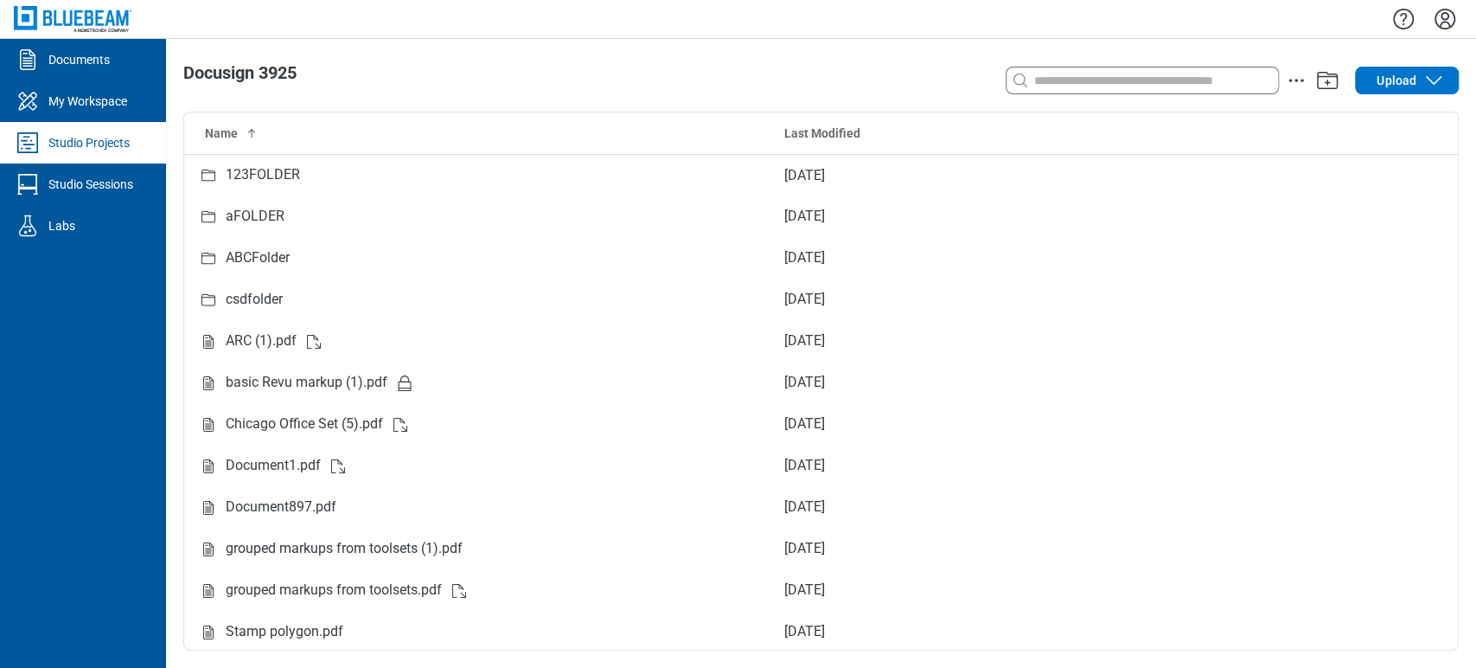
click at [140, 137] on link "Studio Projects" at bounding box center [83, 143] width 166 height 42
